Goal: Answer question/provide support: Share knowledge or assist other users

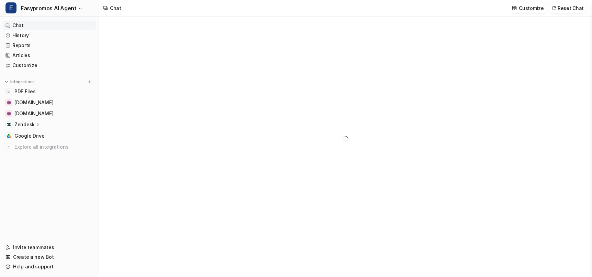
type textarea "**********"
click at [44, 35] on link "History" at bounding box center [49, 36] width 93 height 10
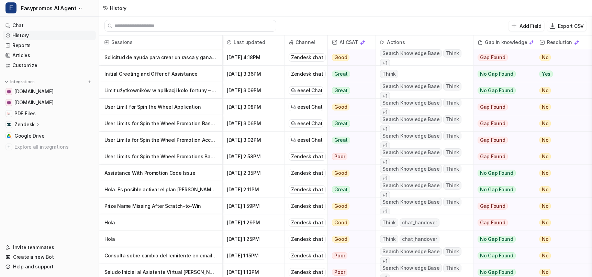
click at [147, 75] on p "Initial Greeting and Offer of Assistance" at bounding box center [160, 74] width 112 height 16
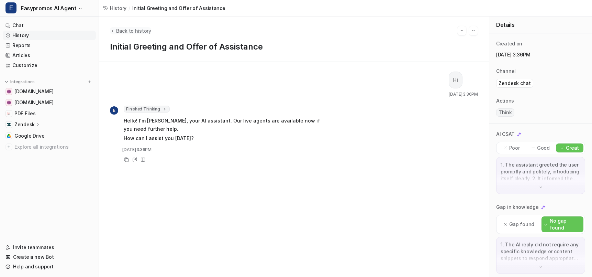
click at [139, 29] on span "Back to history" at bounding box center [133, 30] width 35 height 7
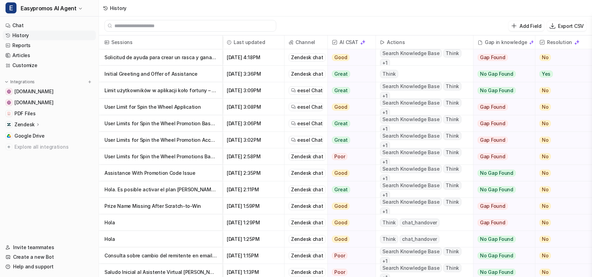
click at [142, 57] on p "Solicitud de ayuda para crear un rasca y gana en Easypromos" at bounding box center [160, 57] width 112 height 16
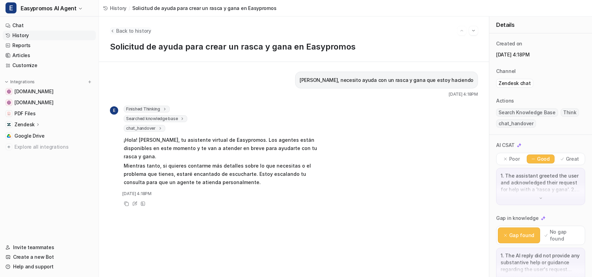
click at [123, 31] on span "Back to history" at bounding box center [133, 30] width 35 height 7
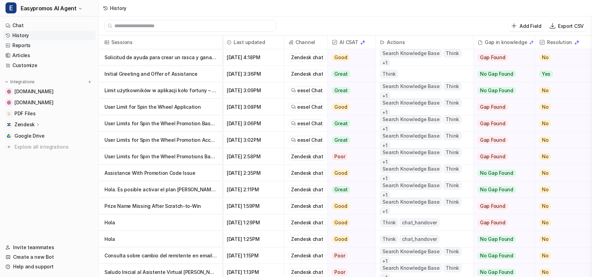
click at [186, 63] on p "Solicitud de ayuda para crear un rasca y gana en Easypromos" at bounding box center [160, 57] width 112 height 16
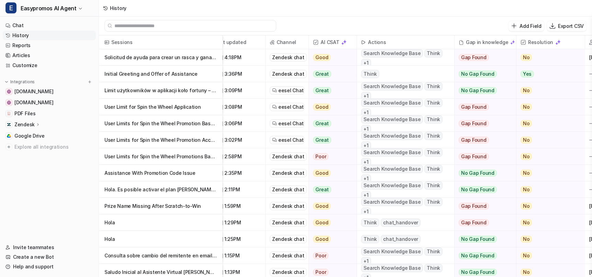
scroll to position [0, 18]
click at [173, 176] on p "Assistance With Promotion Code Issue" at bounding box center [160, 173] width 112 height 16
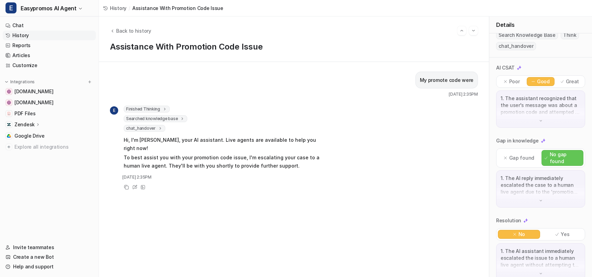
scroll to position [81, 0]
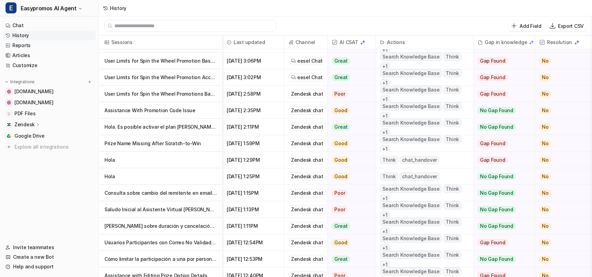
scroll to position [64, 0]
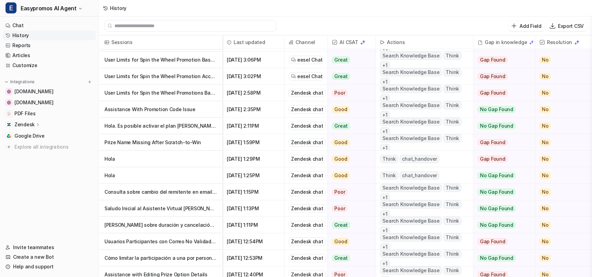
click at [192, 128] on p "Hola. Es posible activar el plan [PERSON_NAME] solo por 3 [PERSON_NAME]? En est…" at bounding box center [160, 125] width 112 height 16
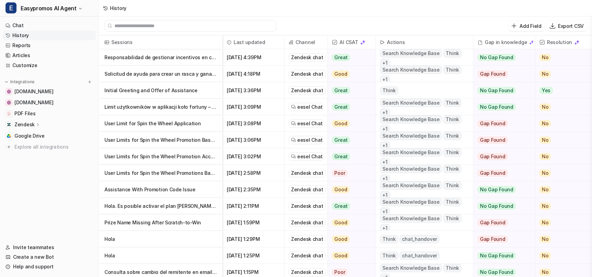
click at [135, 59] on p "Responsabilidad de gestionar incentivos en campañas de Easypromos" at bounding box center [160, 57] width 112 height 16
click at [164, 88] on p "Initial Greeting and Offer of Assistance" at bounding box center [160, 90] width 112 height 16
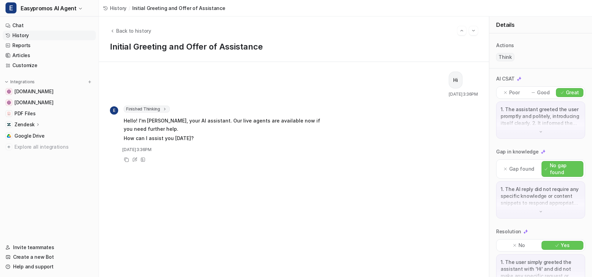
scroll to position [70, 0]
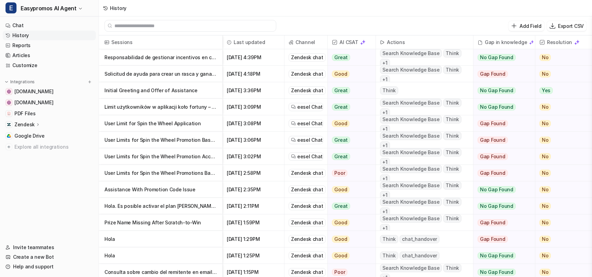
click at [191, 75] on p "Solicitud de ayuda para crear un rasca y gana en Easypromos" at bounding box center [160, 74] width 112 height 16
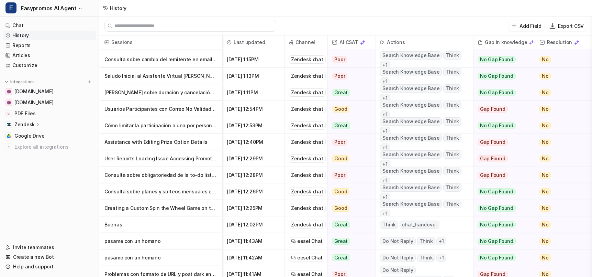
scroll to position [218, 0]
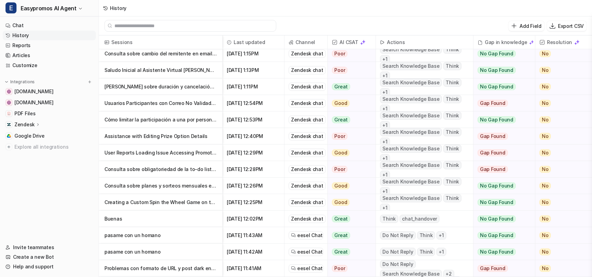
click at [186, 237] on p "pasame con un homano" at bounding box center [160, 235] width 112 height 16
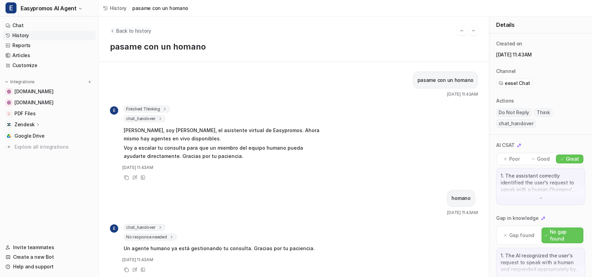
click at [126, 31] on span "Back to history" at bounding box center [133, 30] width 35 height 7
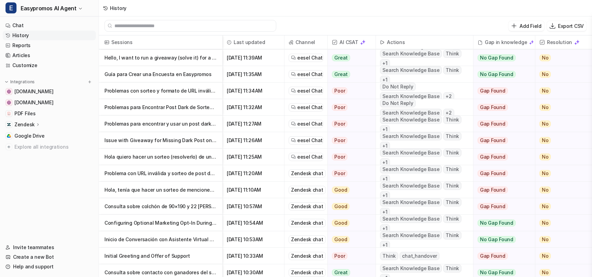
scroll to position [448, 0]
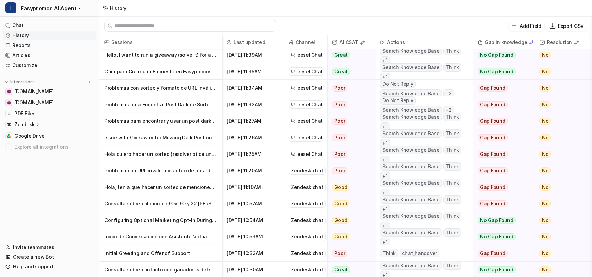
click at [195, 236] on p "Inicio de Conversación con Asistente Virtual para Atención al Cliente" at bounding box center [160, 236] width 112 height 16
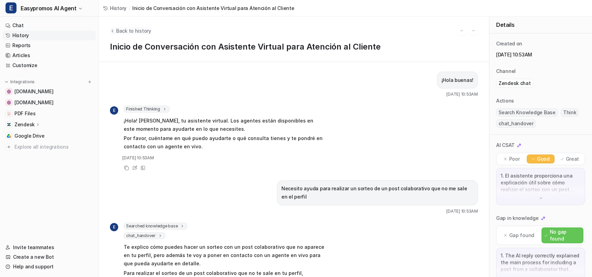
click at [114, 31] on icon "Back to history" at bounding box center [112, 30] width 5 height 5
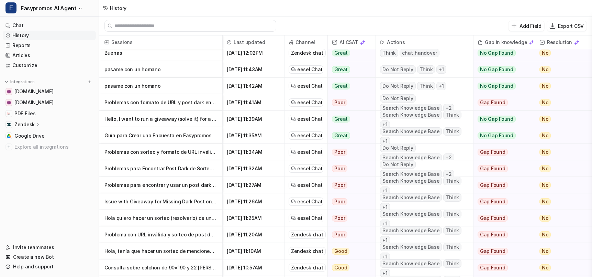
scroll to position [417, 0]
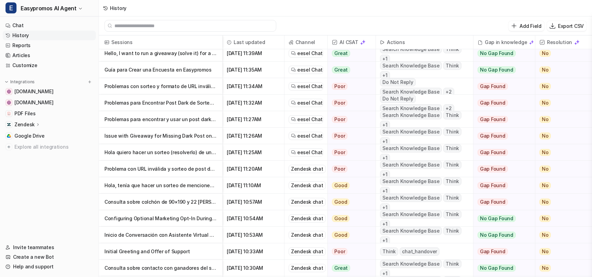
click at [199, 168] on p "Problema con URL inválida y sorteo de post dark en plataforma de sorteos" at bounding box center [160, 168] width 112 height 16
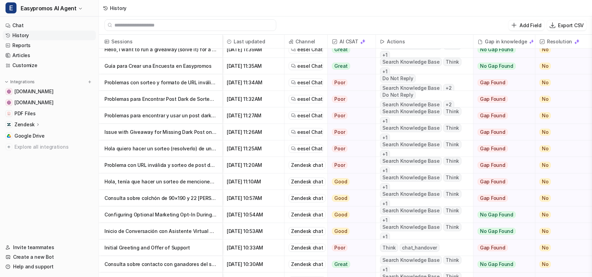
scroll to position [1, 0]
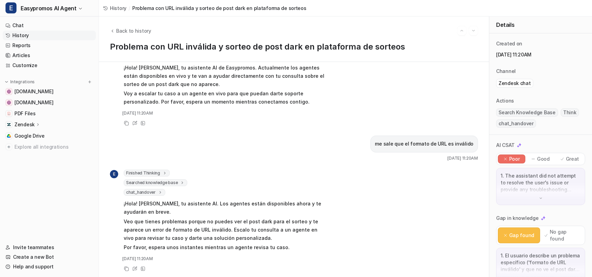
scroll to position [82, 0]
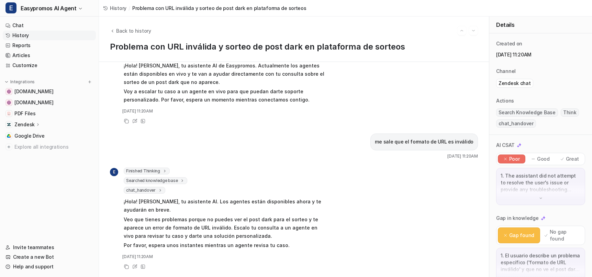
click at [253, 232] on p "Veo que tienes problemas porque no puedes ver el post dark para el sorteo y te …" at bounding box center [224, 227] width 201 height 25
click at [141, 32] on span "Back to history" at bounding box center [133, 30] width 35 height 7
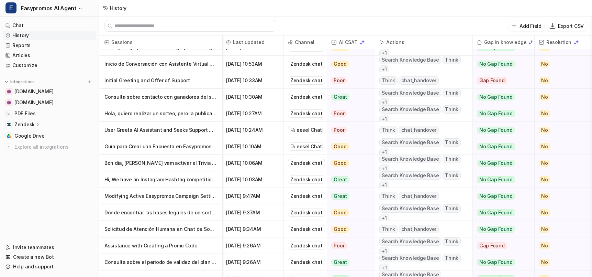
scroll to position [620, 1]
click at [184, 177] on p "Hi, We have an Instagram Hashtag competition running at the minute, however we …" at bounding box center [160, 179] width 112 height 16
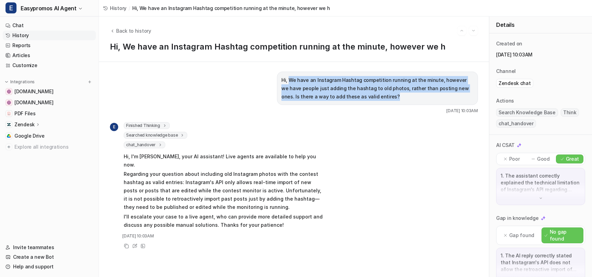
drag, startPoint x: 289, startPoint y: 80, endPoint x: 367, endPoint y: 103, distance: 81.3
click at [367, 103] on div "Hi, We have an Instagram Hashtag competition running at the minute, however we …" at bounding box center [377, 87] width 201 height 33
copy p "We have an Instagram Hashtag competition running at the minute, however we have…"
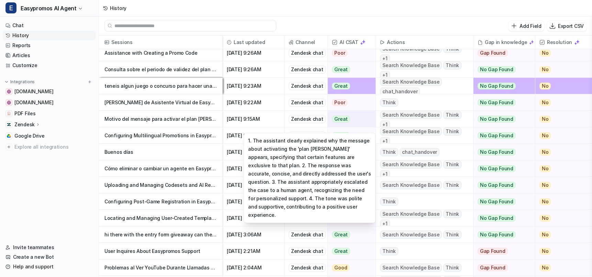
scroll to position [815, 0]
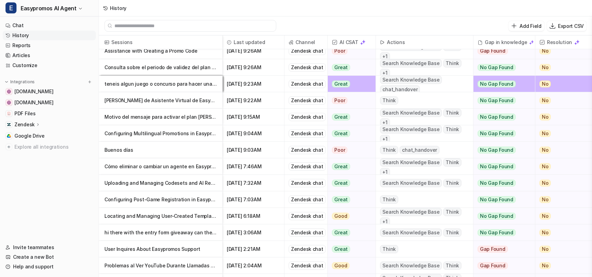
click at [175, 167] on p "Cómo eliminar o cambiar un agente en Easypromos" at bounding box center [160, 166] width 112 height 16
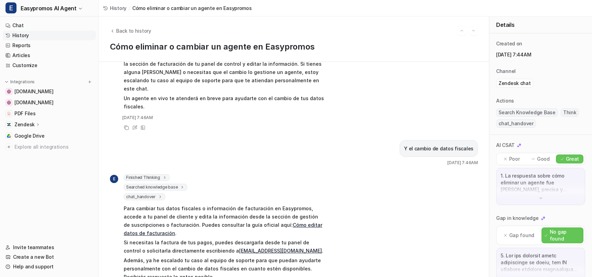
scroll to position [302, 0]
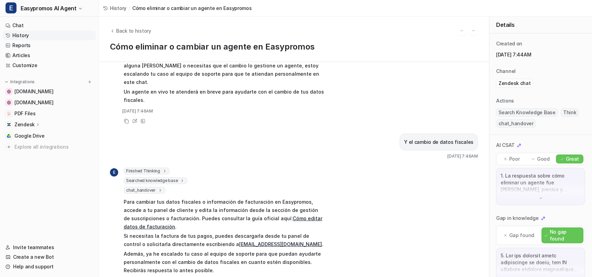
drag, startPoint x: 367, startPoint y: 201, endPoint x: 254, endPoint y: 98, distance: 152.5
click at [367, 200] on div "E Finished Thinking 1 [PERSON_NAME] martes, 7 de octubre de 2025, 07 : 46 en [G…" at bounding box center [294, 231] width 368 height 128
